Goal: Information Seeking & Learning: Learn about a topic

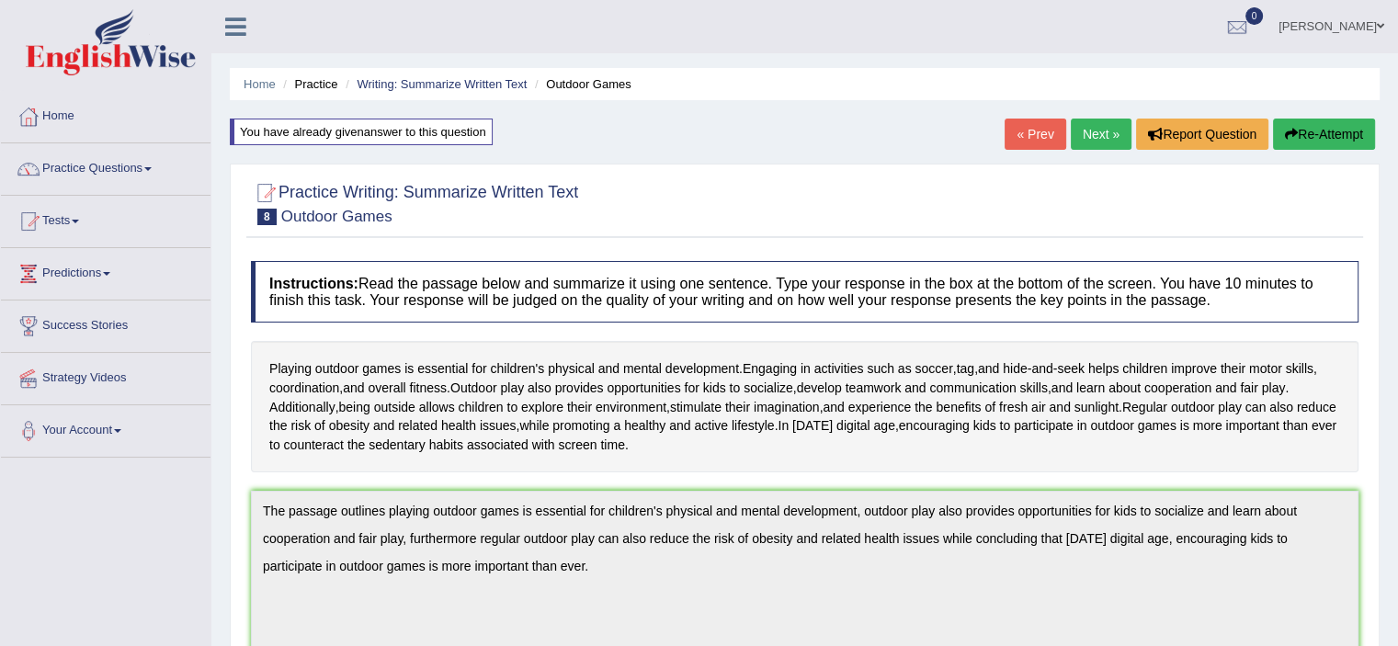
click at [1094, 128] on link "Next »" at bounding box center [1101, 134] width 61 height 31
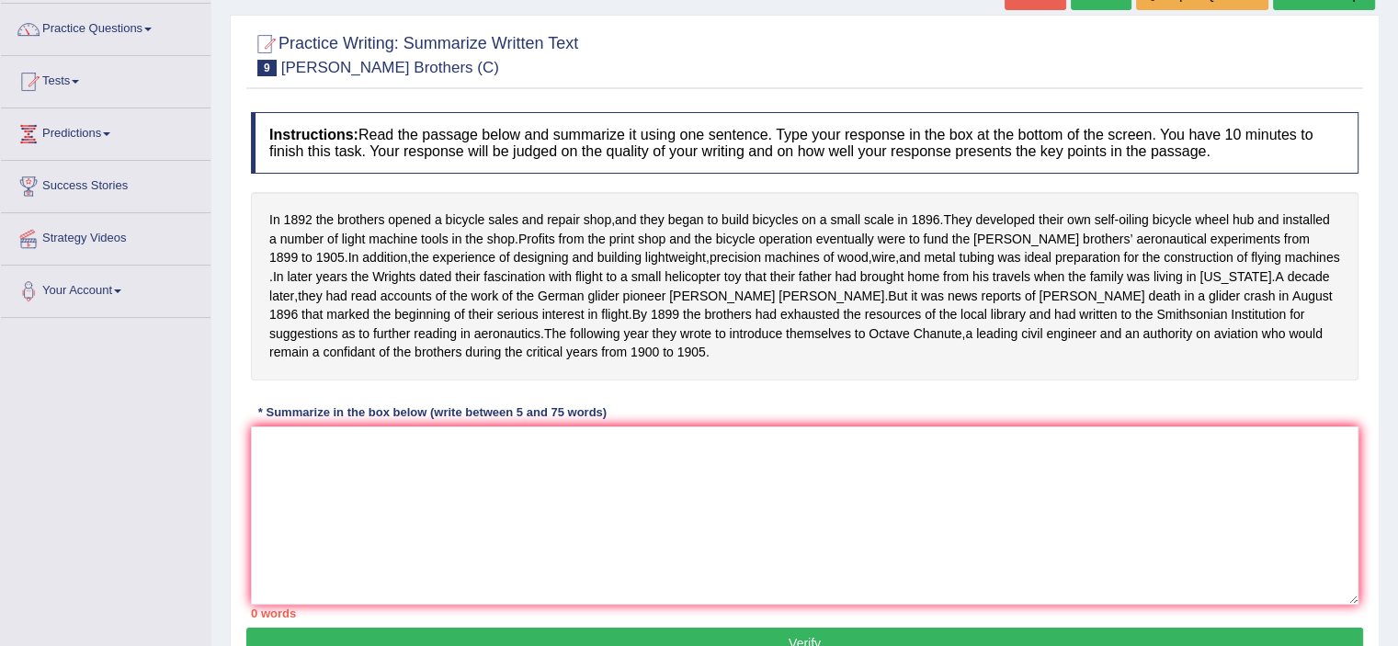
scroll to position [142, 0]
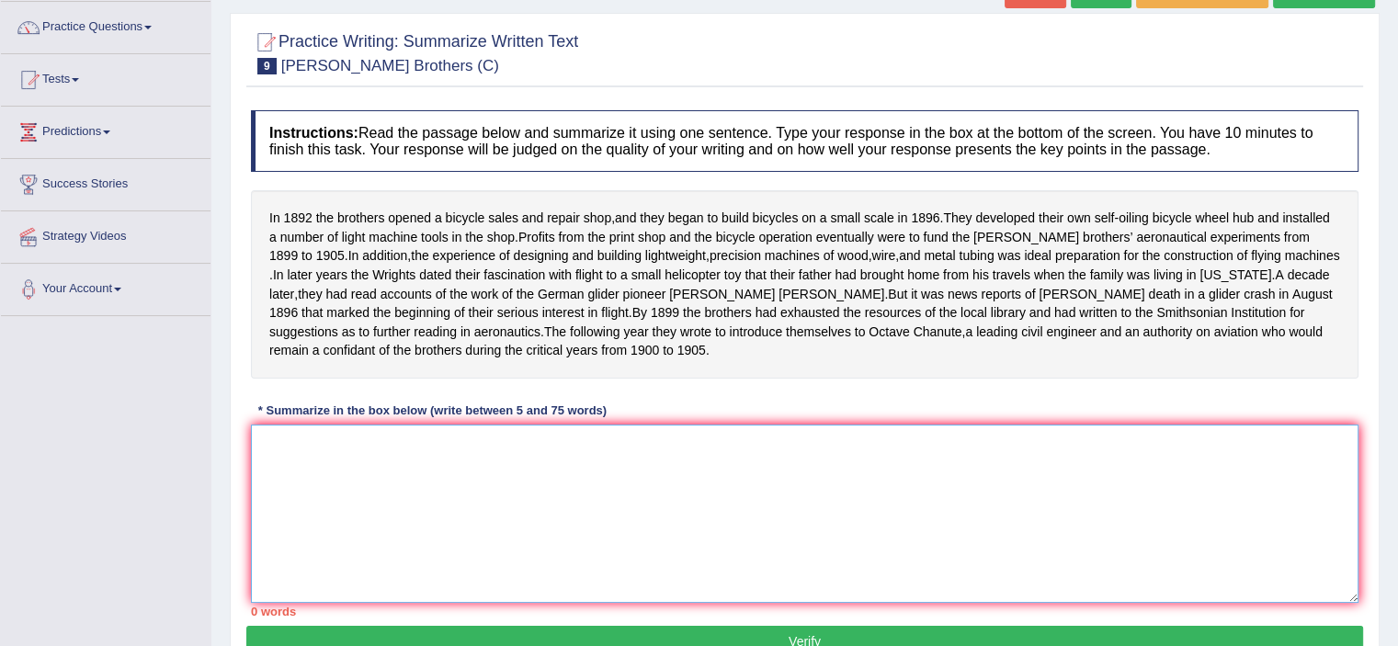
click at [871, 503] on textarea at bounding box center [805, 514] width 1108 height 178
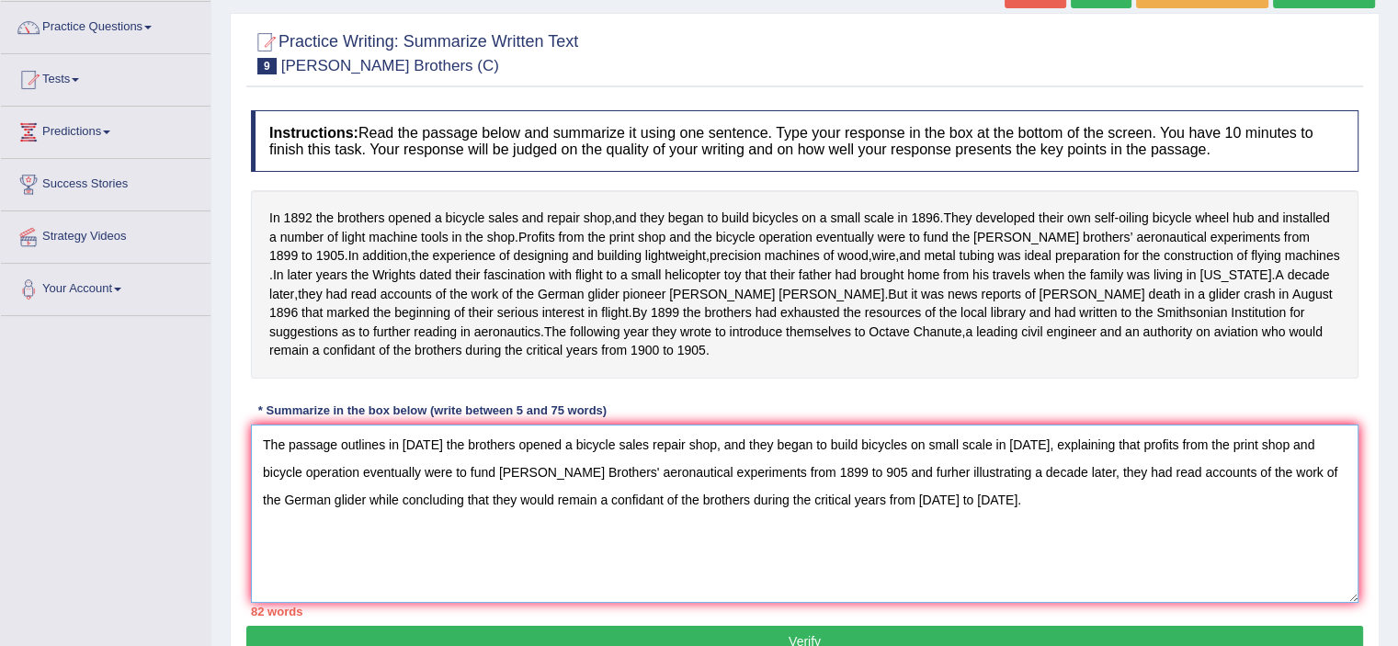
drag, startPoint x: 712, startPoint y: 461, endPoint x: 1030, endPoint y: 457, distance: 317.2
click at [1030, 457] on textarea "The passage outlines in 1892 the brothers opened a bicycle sales repair shop, a…" at bounding box center [805, 514] width 1108 height 178
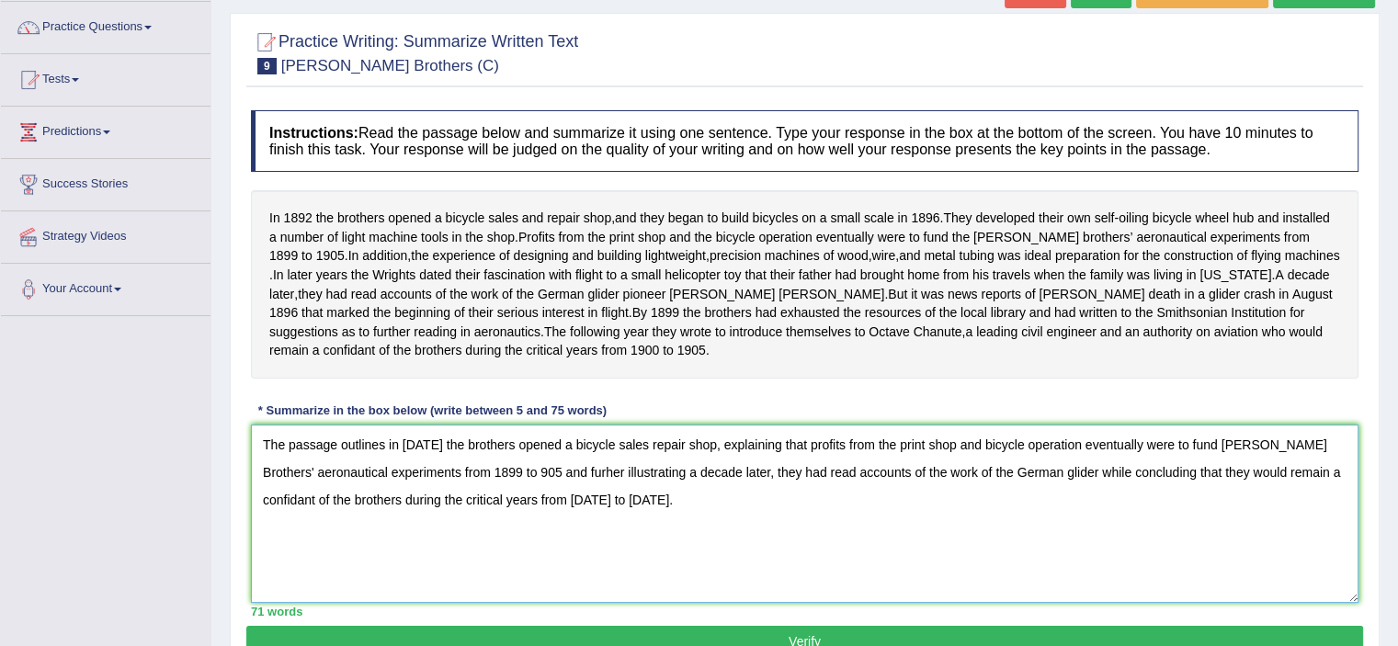
scroll to position [319, 0]
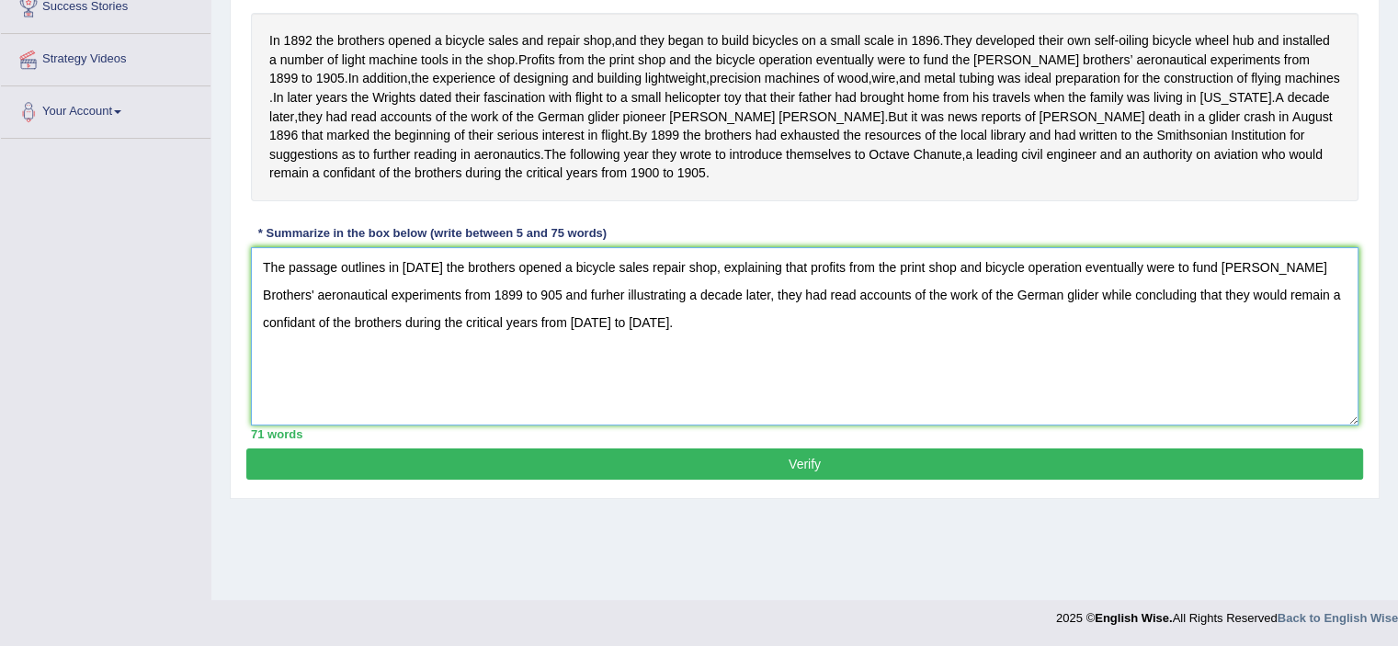
type textarea "The passage outlines in 1892 the brothers opened a bicycle sales repair shop, e…"
click at [830, 480] on button "Verify" at bounding box center [804, 464] width 1117 height 31
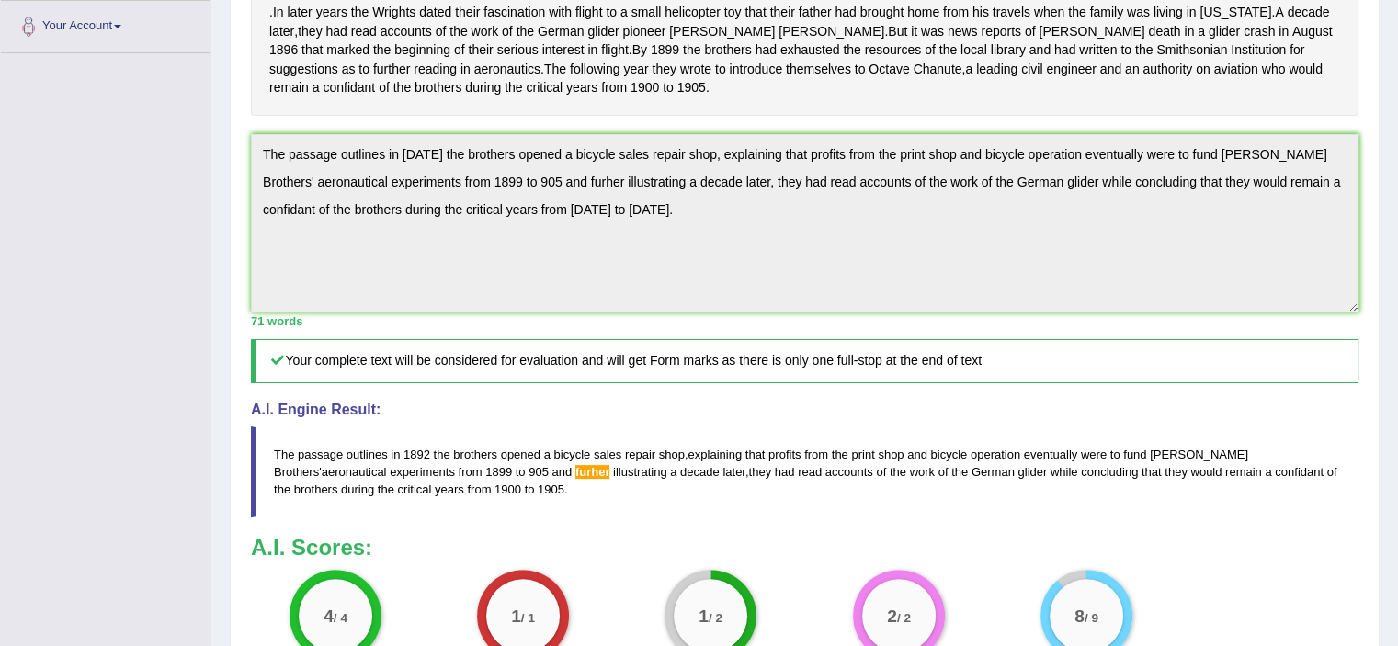
scroll to position [0, 0]
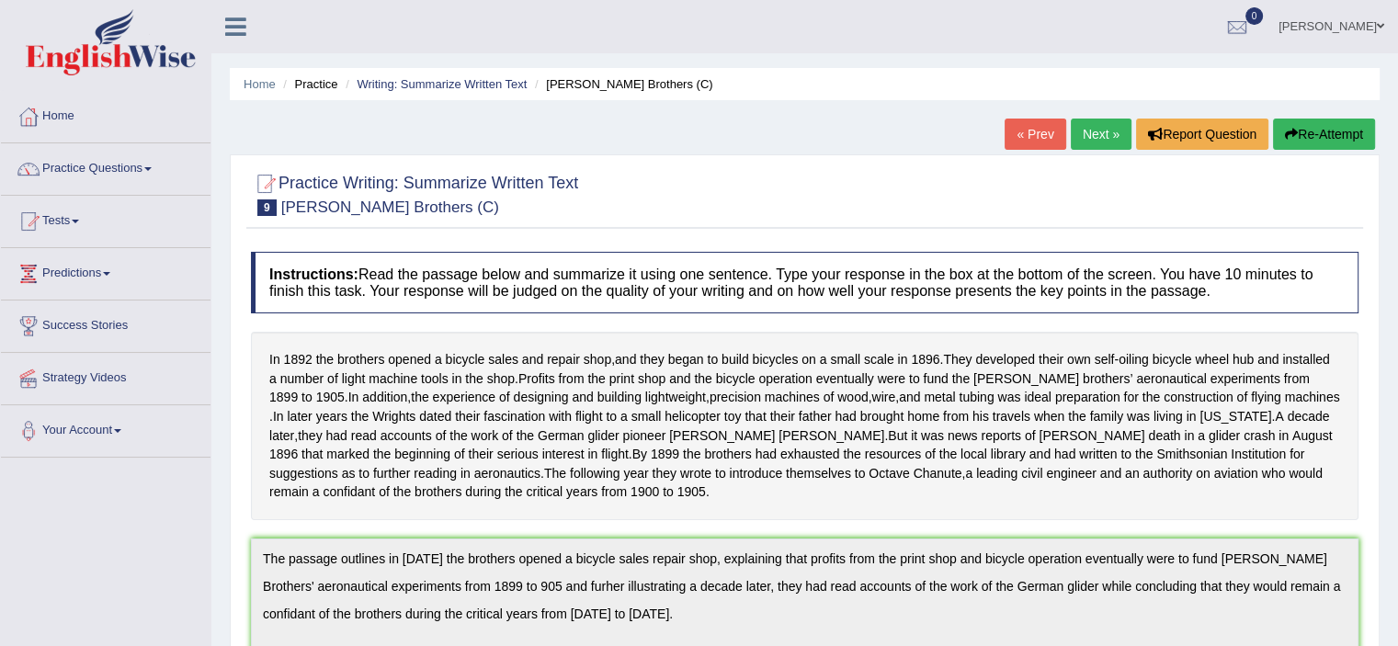
click at [1320, 116] on div "Home Practice Writing: Summarize Written Text Wright Brothers (C) « Prev Next »…" at bounding box center [804, 612] width 1187 height 1224
click at [1323, 126] on button "Re-Attempt" at bounding box center [1324, 134] width 102 height 31
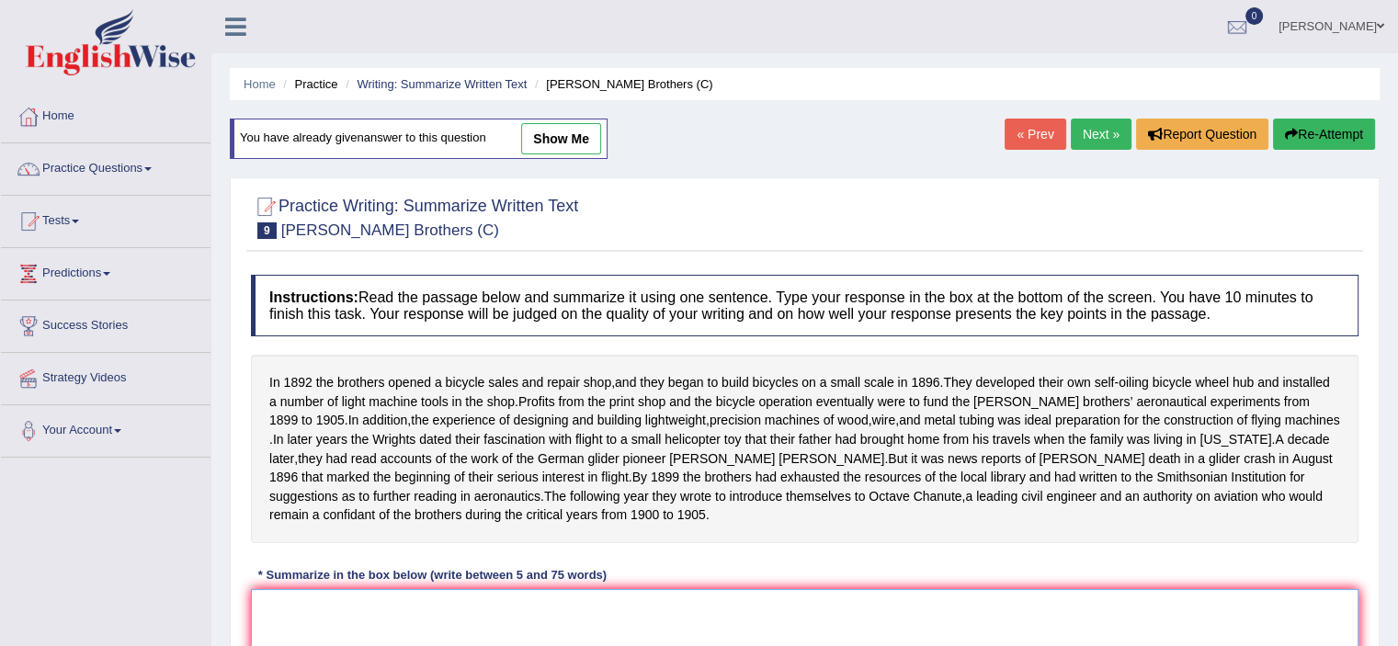
paste textarea "The passage outlines in [DATE] the brothers opened a bicycle sales repair shop,…"
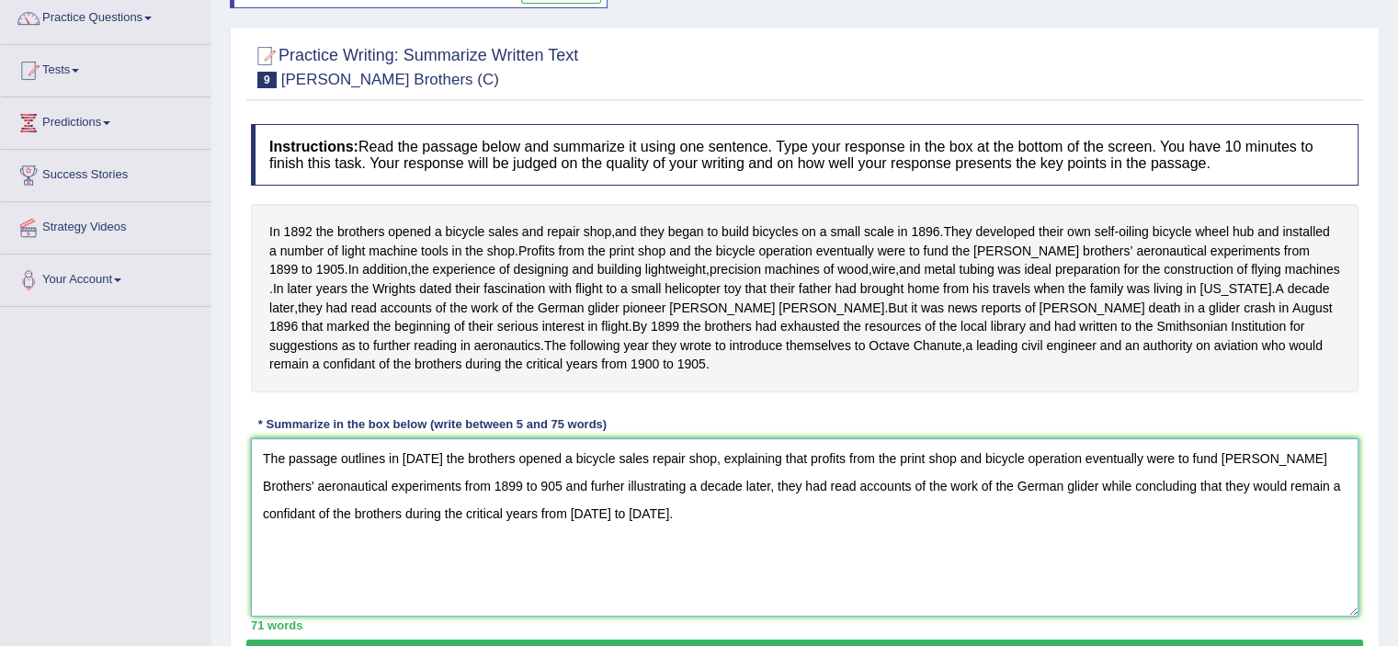
scroll to position [166, 0]
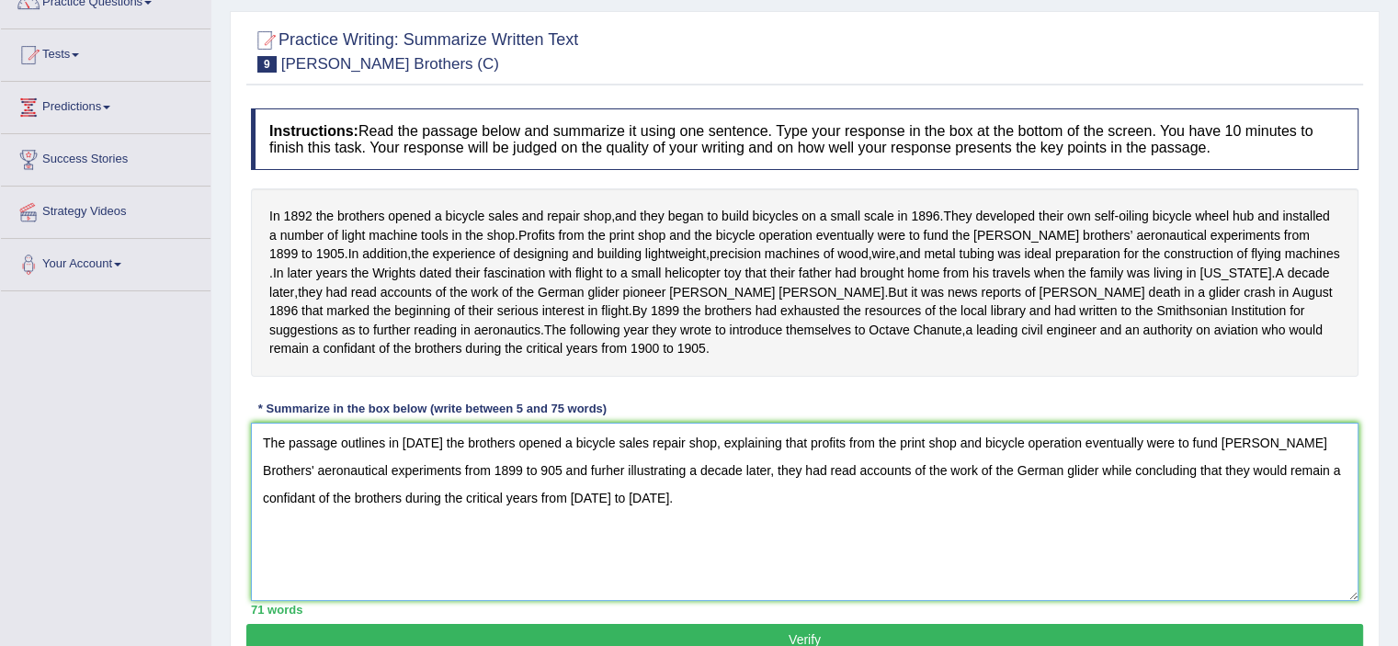
click at [549, 488] on textarea "The passage outlines in 1892 the brothers opened a bicycle sales repair shop, e…" at bounding box center [805, 512] width 1108 height 178
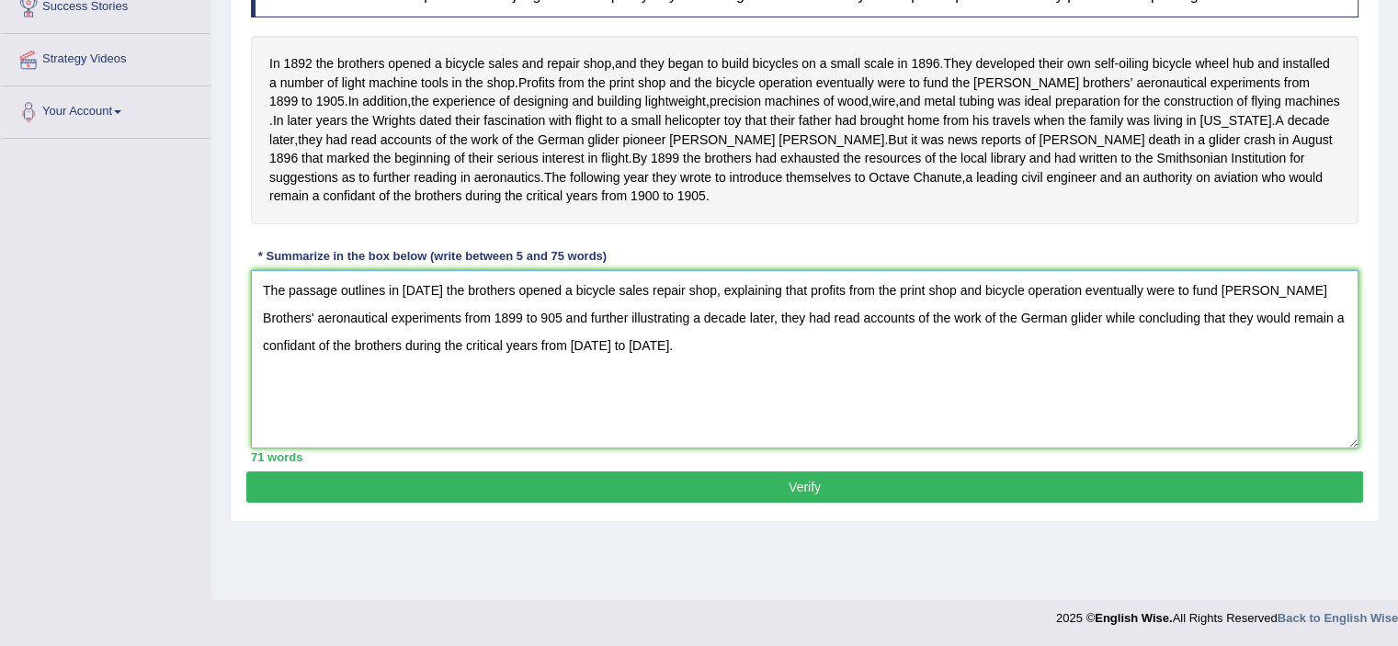
type textarea "The passage outlines in 1892 the brothers opened a bicycle sales repair shop, e…"
click at [1220, 503] on button "Verify" at bounding box center [804, 487] width 1117 height 31
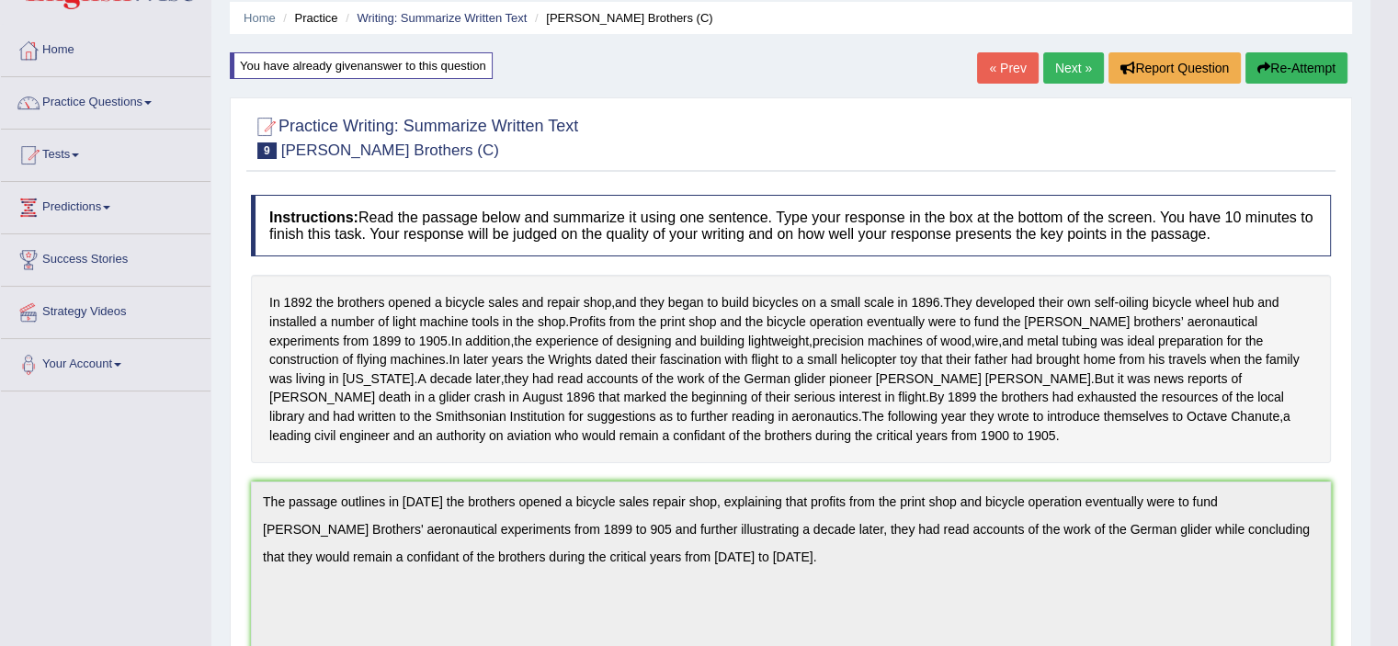
scroll to position [0, 0]
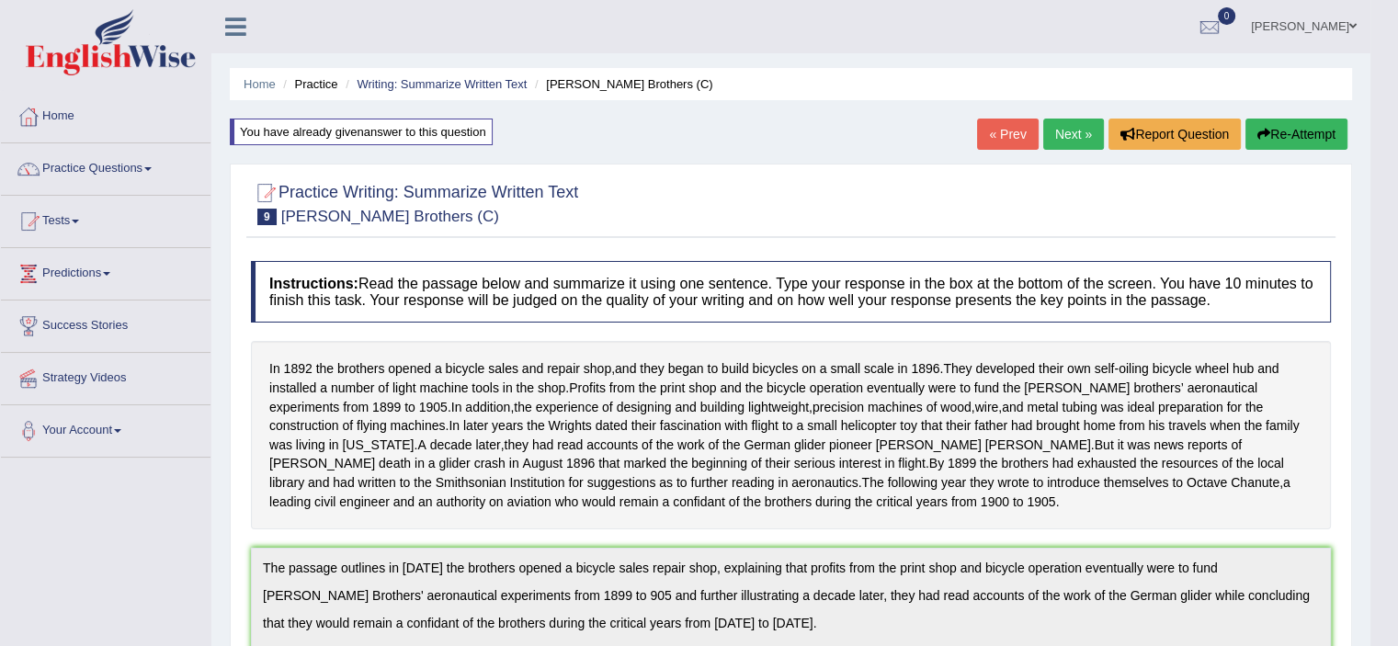
click at [1070, 131] on link "Next »" at bounding box center [1073, 134] width 61 height 31
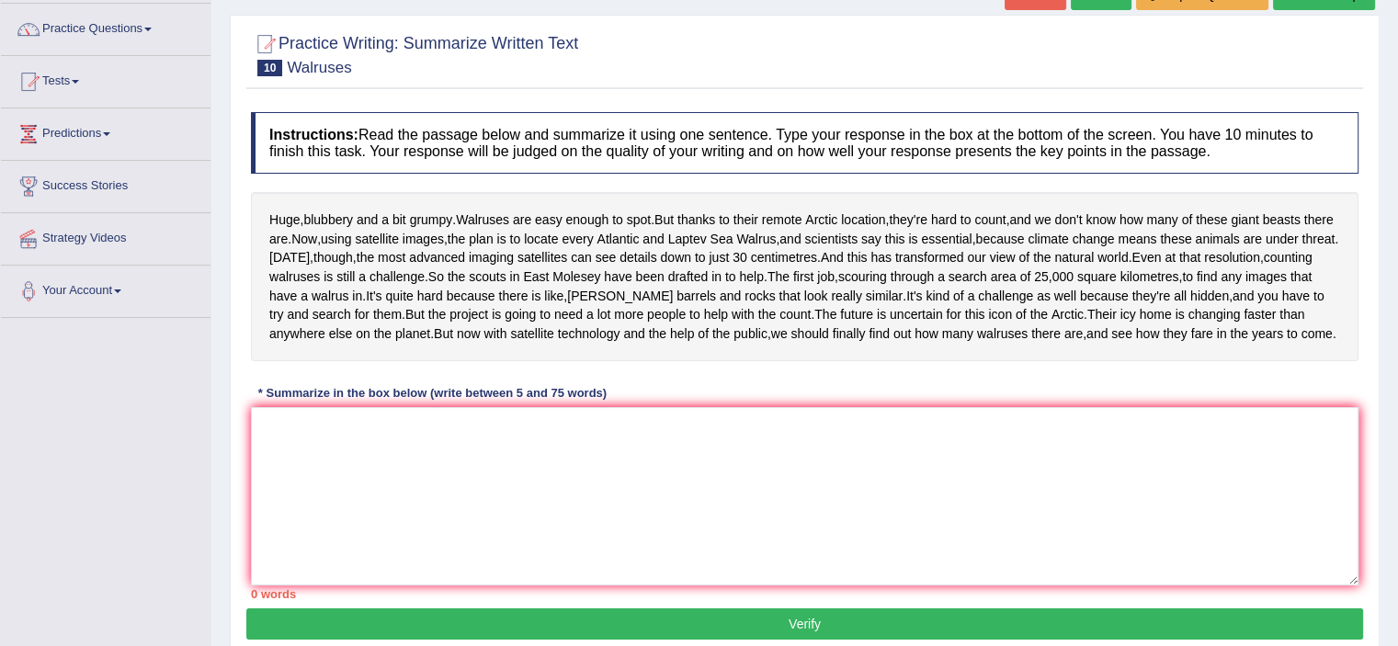
scroll to position [154, 0]
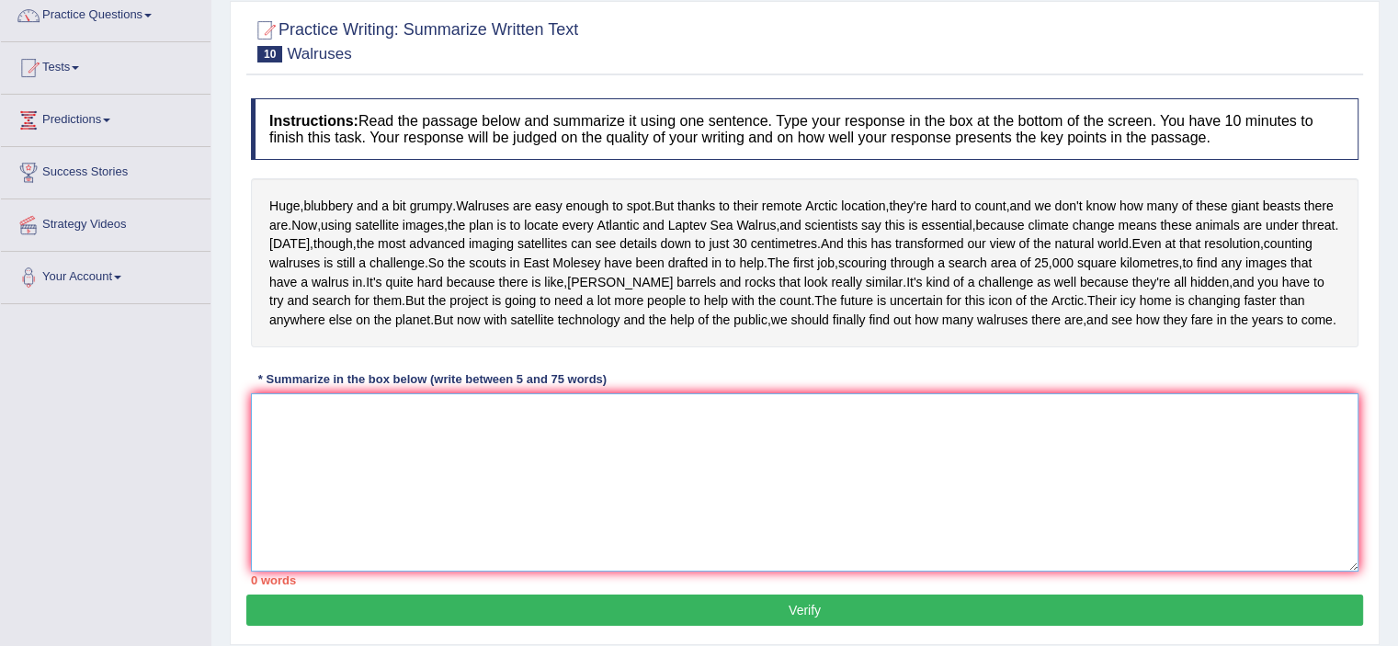
click at [894, 533] on textarea at bounding box center [805, 482] width 1108 height 178
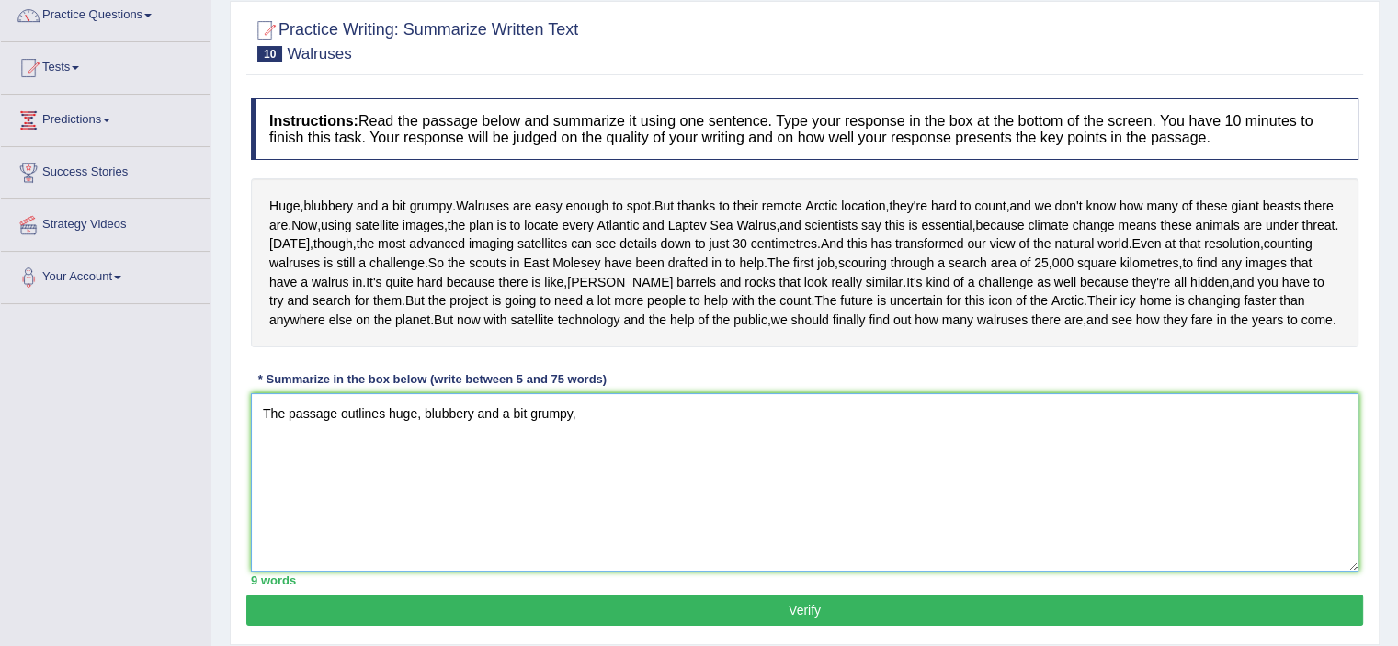
type textarea "The passage outlines huge, blubbery and a bit grumpy,"
click at [621, 510] on textarea "The passage outlines huge, blubbery and a bit grumpy," at bounding box center [805, 482] width 1108 height 178
